Goal: Information Seeking & Learning: Check status

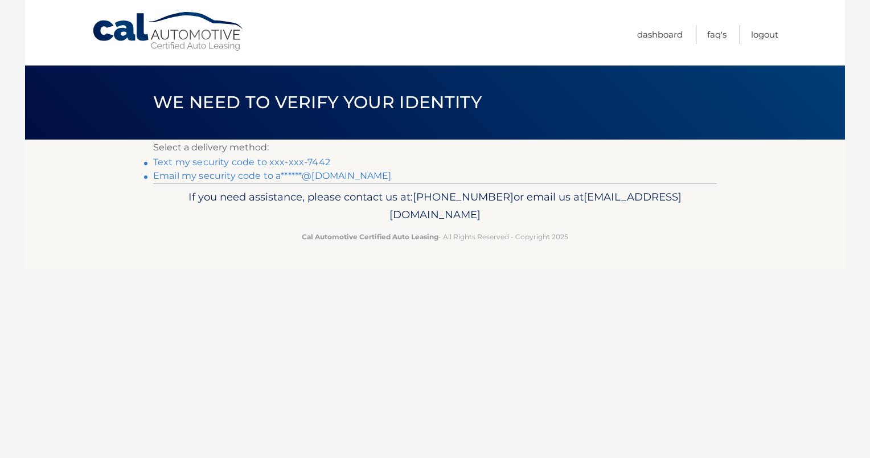
click at [273, 163] on link "Text my security code to xxx-xxx-7442" at bounding box center [241, 162] width 177 height 11
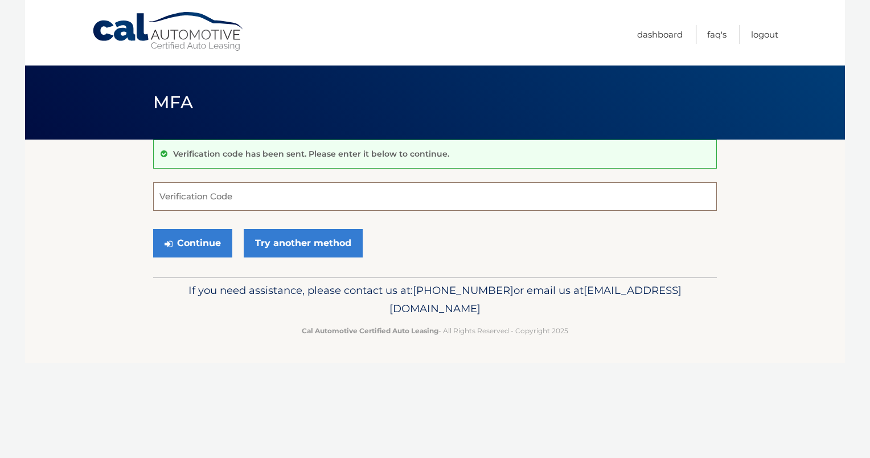
click at [264, 195] on input "Verification Code" at bounding box center [435, 196] width 564 height 28
click at [262, 197] on input "Verification Code" at bounding box center [435, 196] width 564 height 28
type input "918586"
click at [203, 244] on button "Continue" at bounding box center [192, 243] width 79 height 28
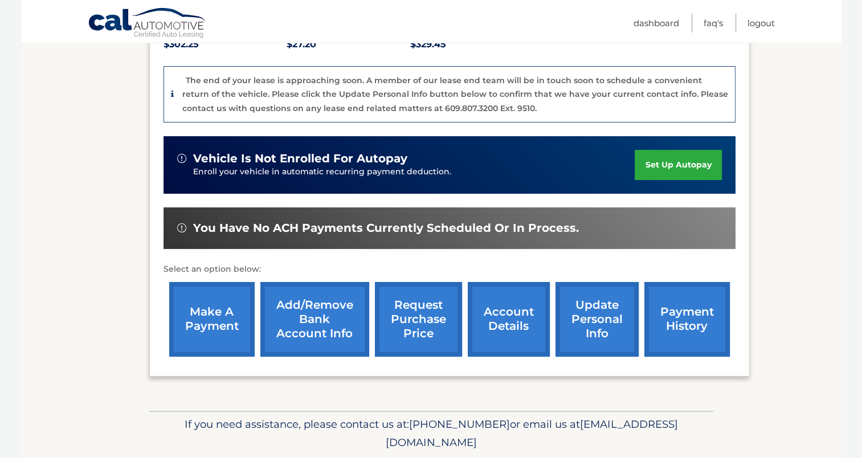
scroll to position [285, 0]
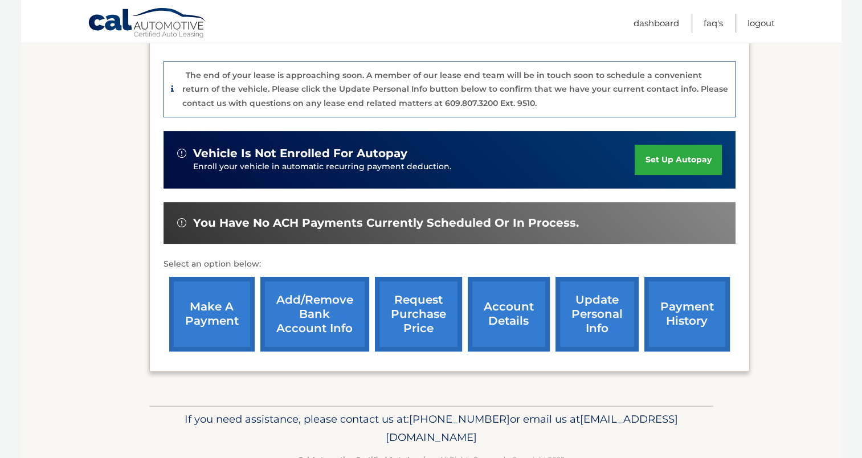
click at [402, 298] on link "request purchase price" at bounding box center [418, 314] width 87 height 75
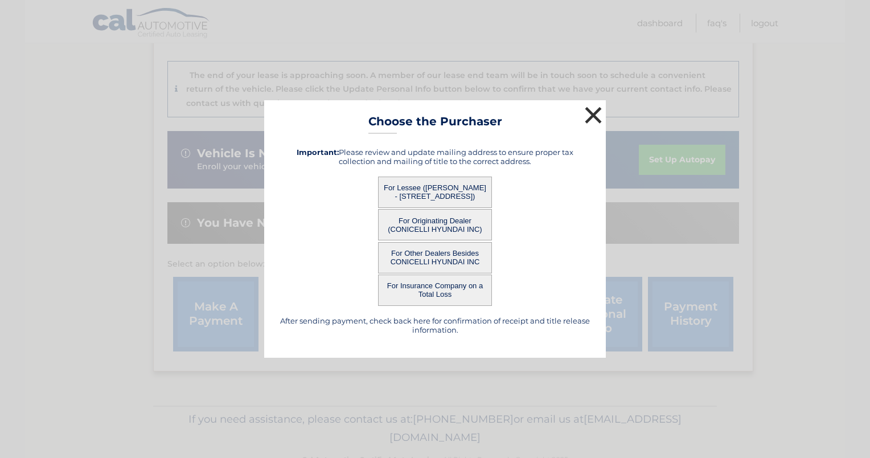
click at [593, 107] on button "×" at bounding box center [593, 115] width 23 height 23
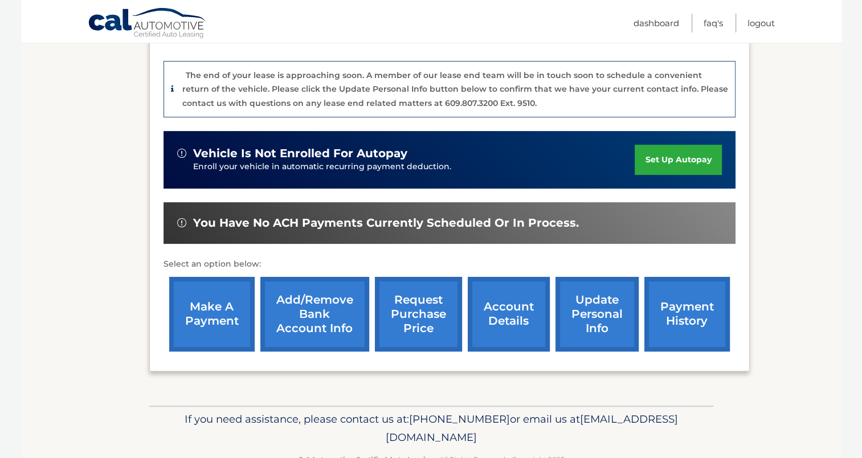
click at [524, 279] on link "account details" at bounding box center [509, 314] width 82 height 75
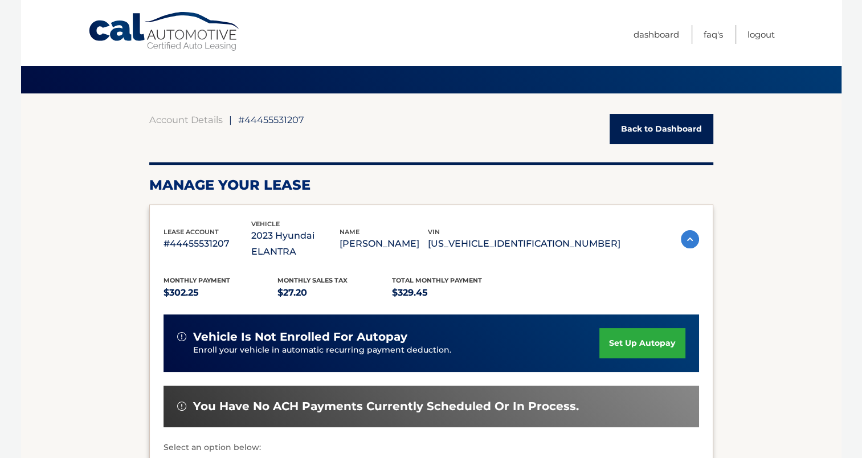
scroll to position [114, 0]
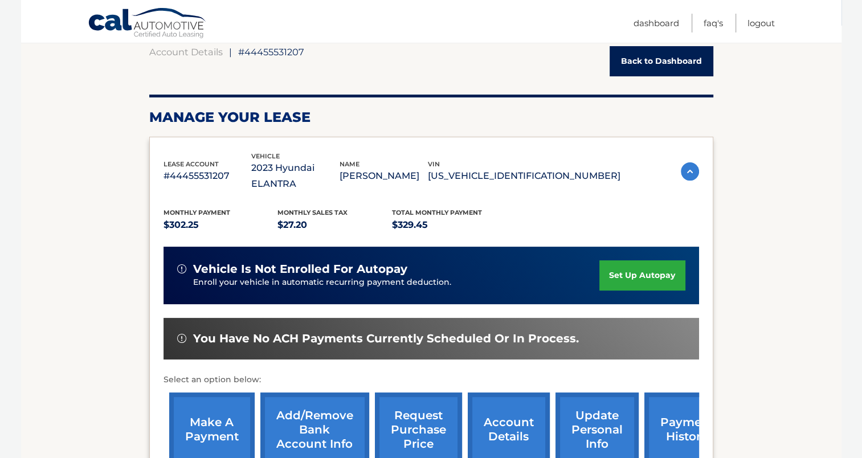
click at [692, 167] on img at bounding box center [690, 171] width 18 height 18
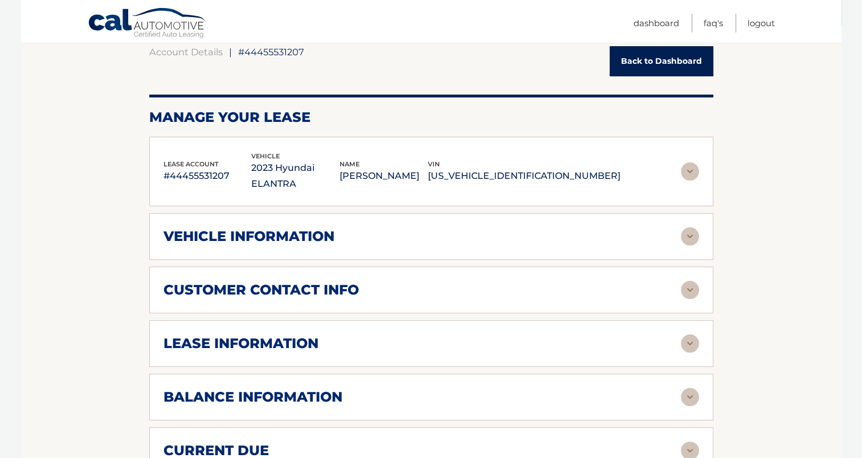
click at [689, 388] on img at bounding box center [690, 397] width 18 height 18
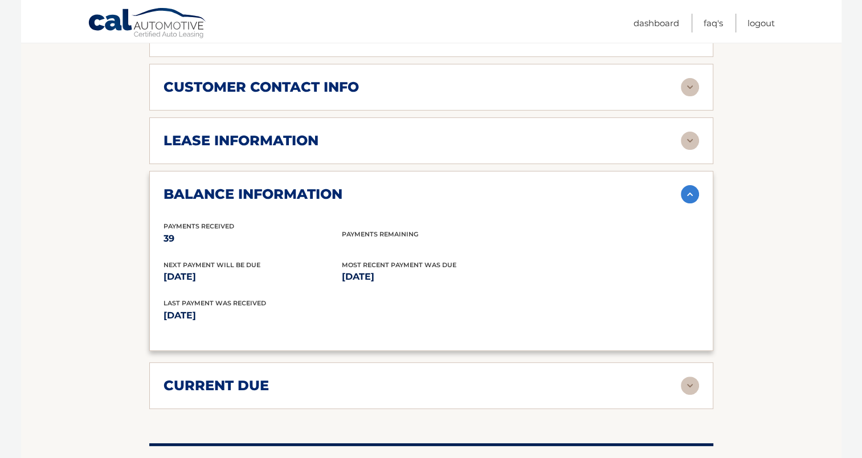
scroll to position [342, 0]
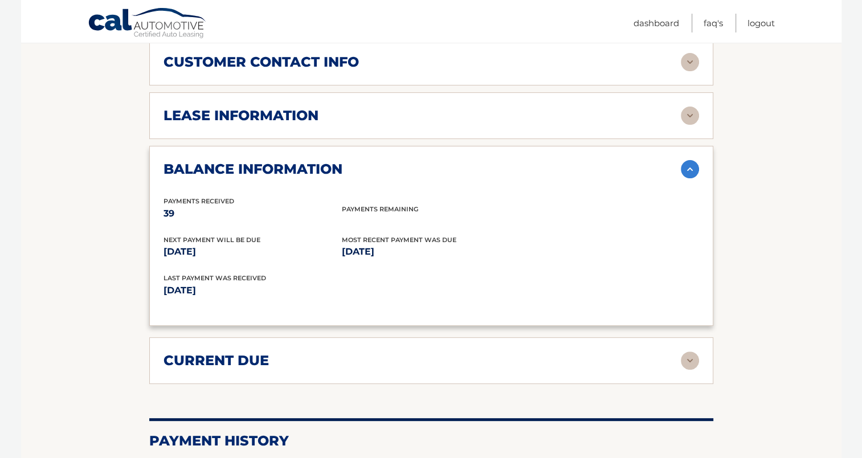
click at [696, 351] on img at bounding box center [690, 360] width 18 height 18
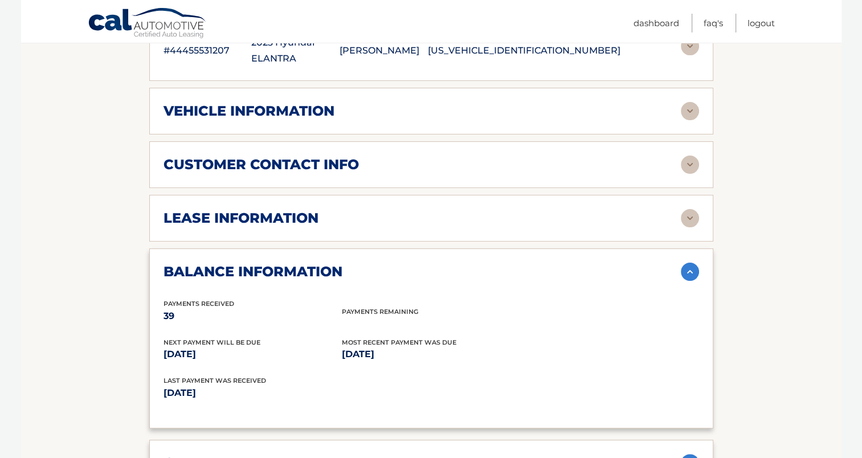
scroll to position [228, 0]
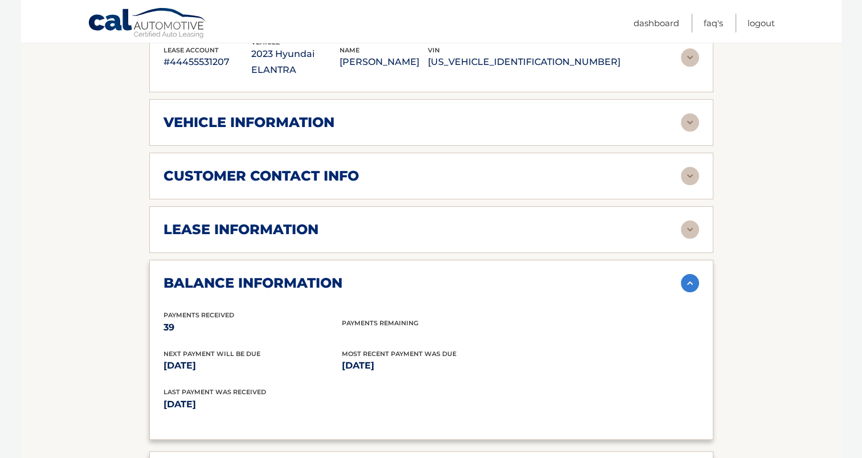
click at [690, 220] on img at bounding box center [690, 229] width 18 height 18
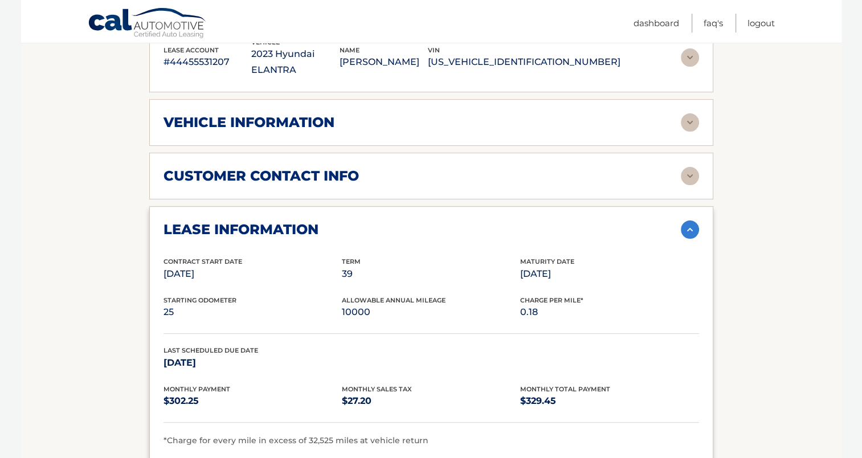
scroll to position [171, 0]
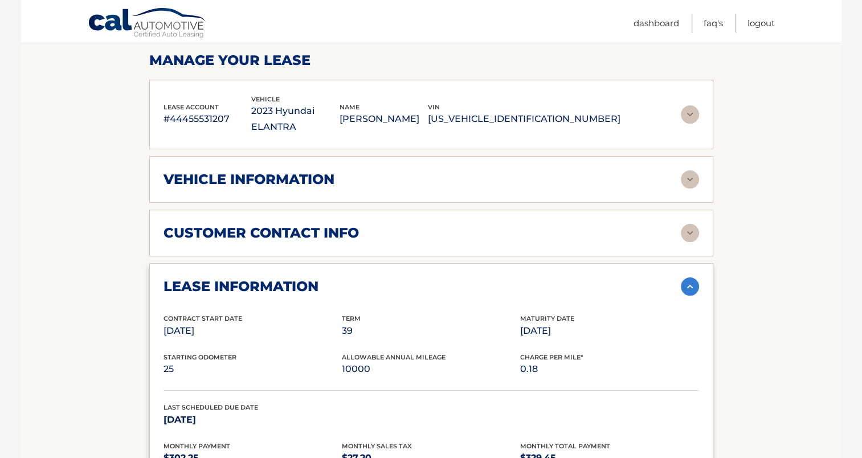
click at [692, 170] on img at bounding box center [690, 179] width 18 height 18
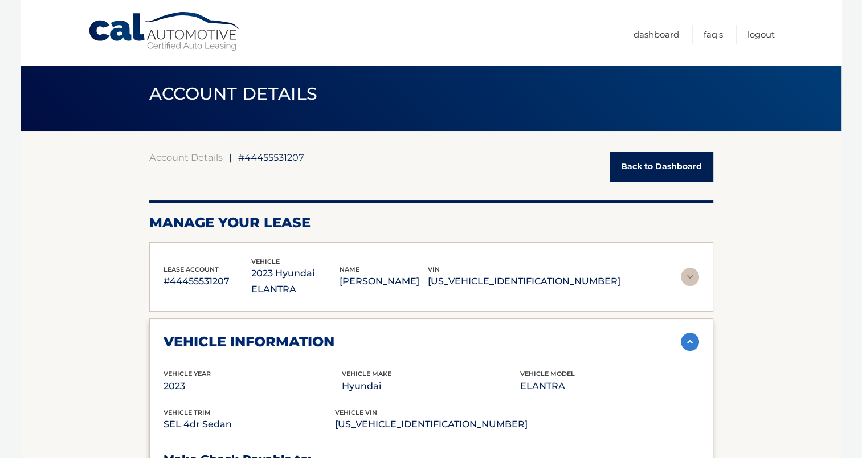
scroll to position [0, 0]
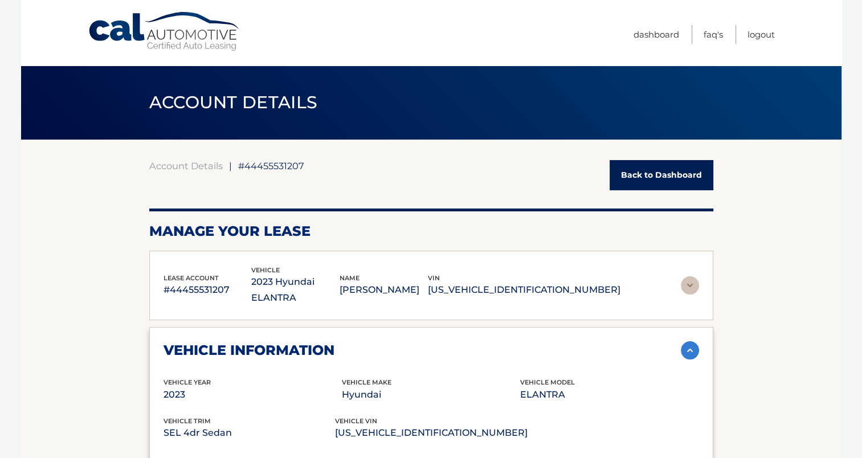
click at [662, 177] on link "Back to Dashboard" at bounding box center [662, 175] width 104 height 30
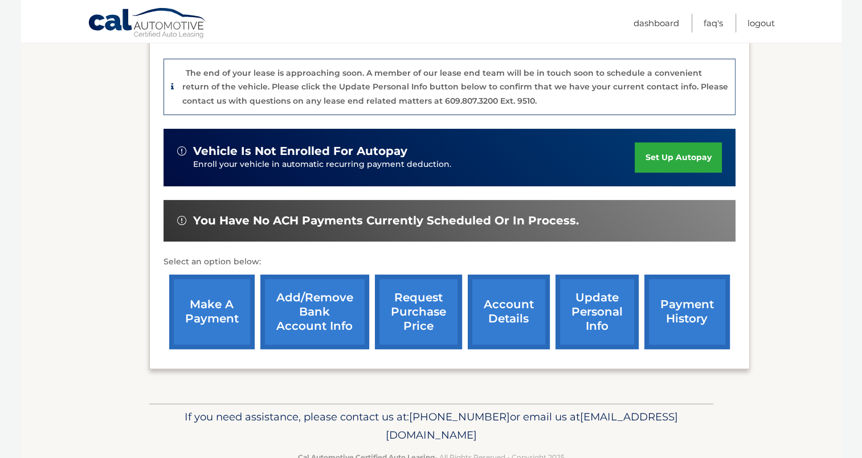
scroll to position [301, 0]
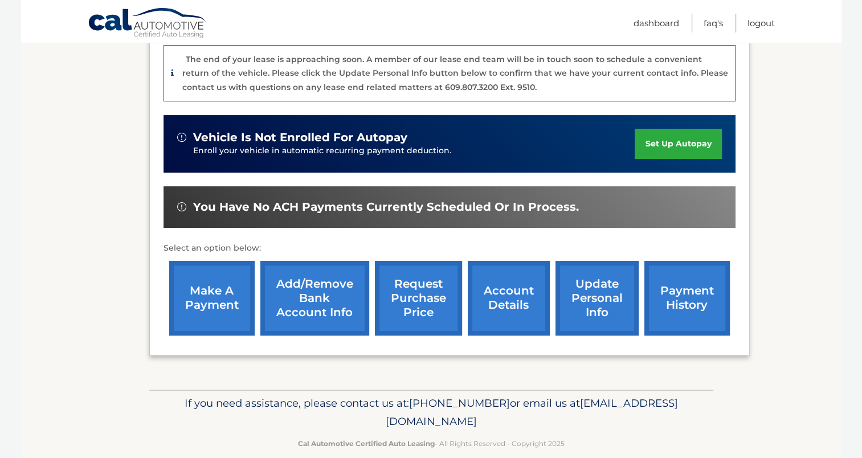
click at [687, 281] on link "payment history" at bounding box center [686, 298] width 85 height 75
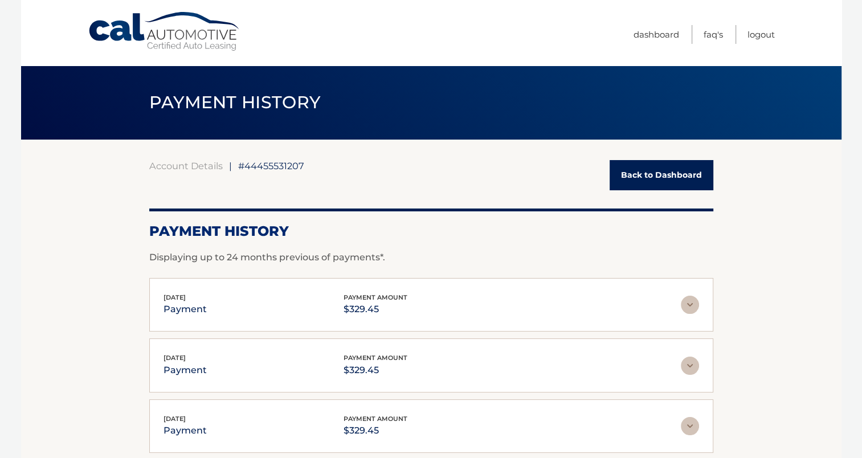
click at [693, 301] on img at bounding box center [690, 305] width 18 height 18
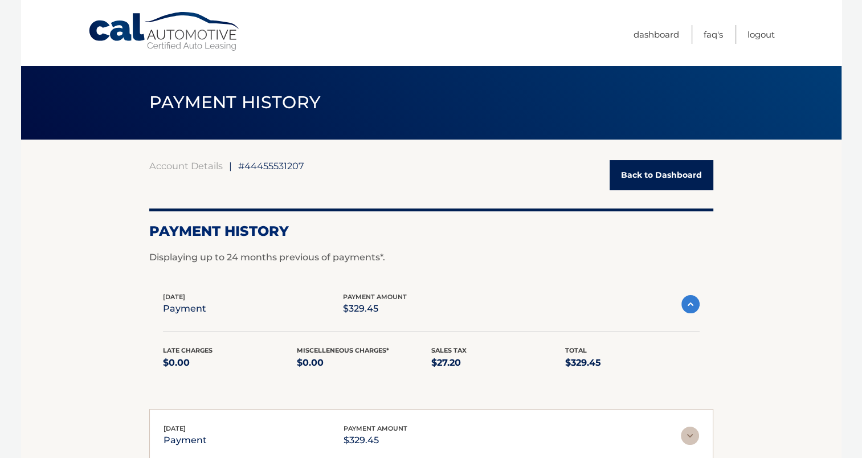
click at [693, 301] on img at bounding box center [690, 304] width 18 height 18
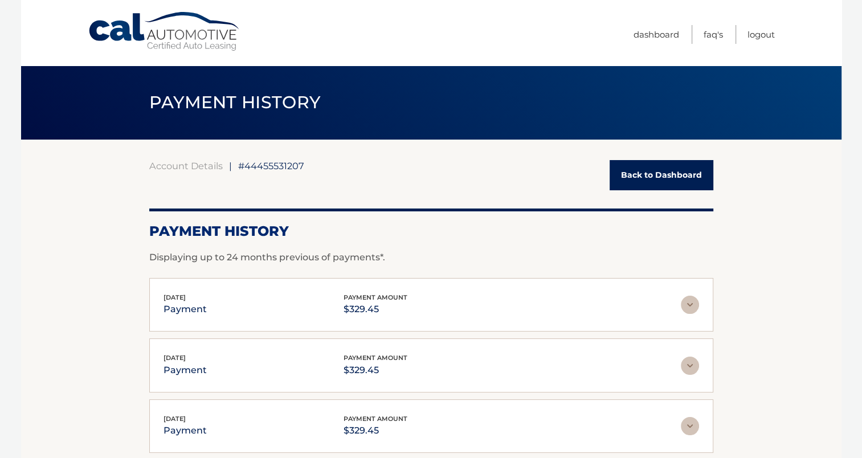
click at [263, 171] on span "#44455531207" at bounding box center [271, 165] width 66 height 11
click at [655, 37] on link "Dashboard" at bounding box center [656, 34] width 46 height 19
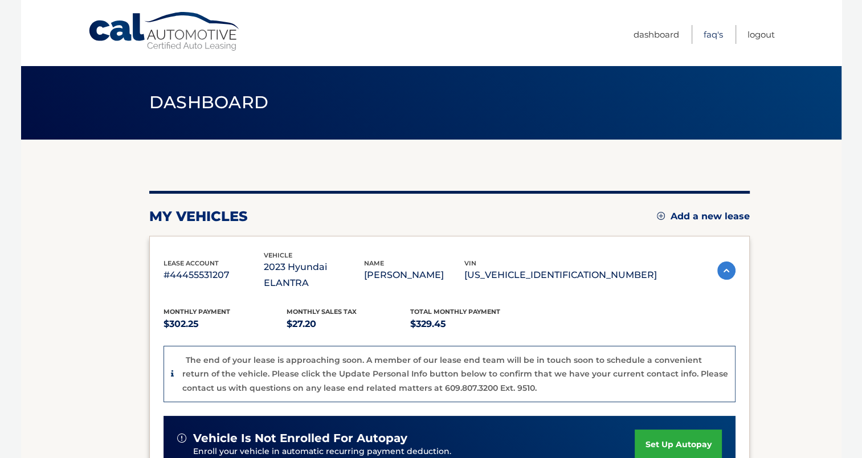
click at [709, 34] on link "FAQ's" at bounding box center [713, 34] width 19 height 19
